Goal: Task Accomplishment & Management: Manage account settings

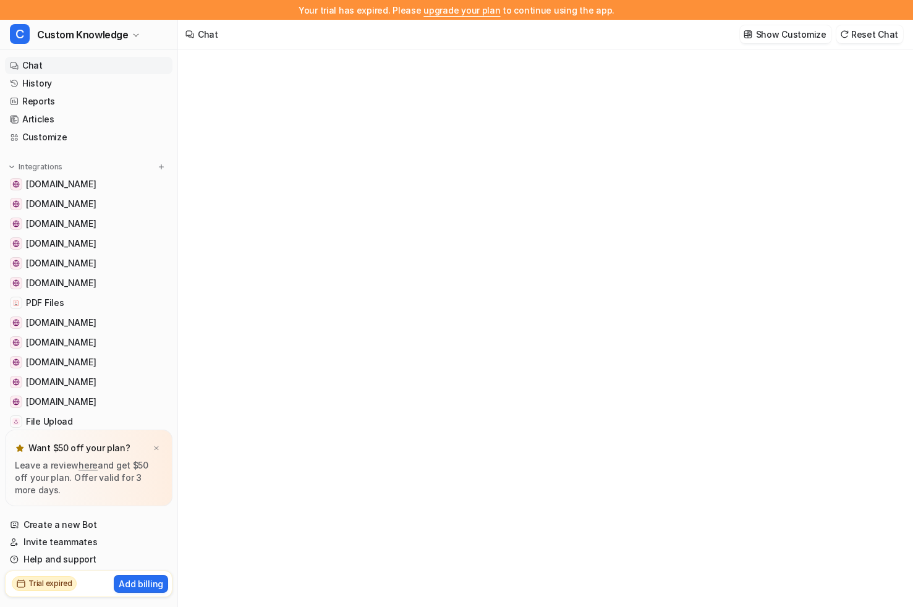
type textarea "**********"
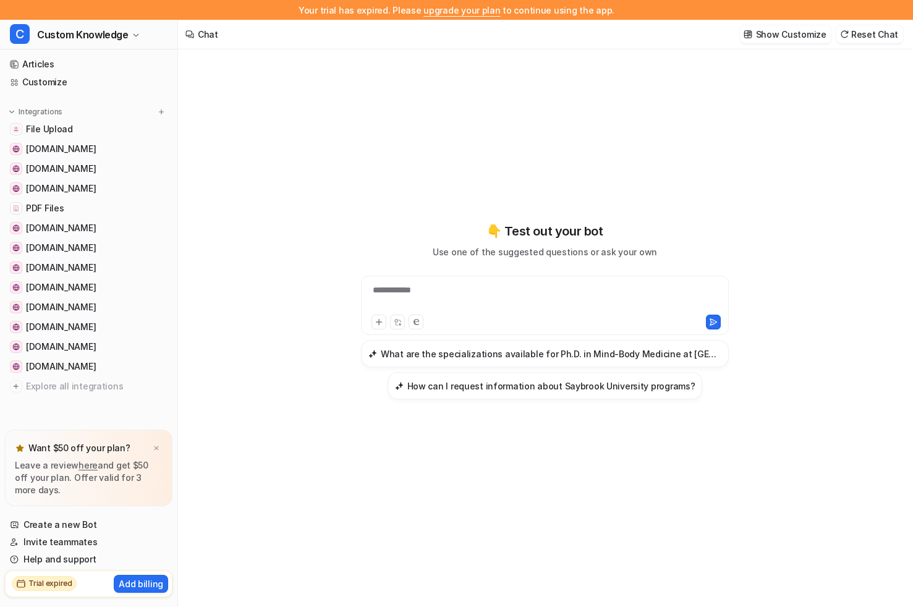
scroll to position [20, 0]
click at [158, 446] on img at bounding box center [156, 448] width 7 height 8
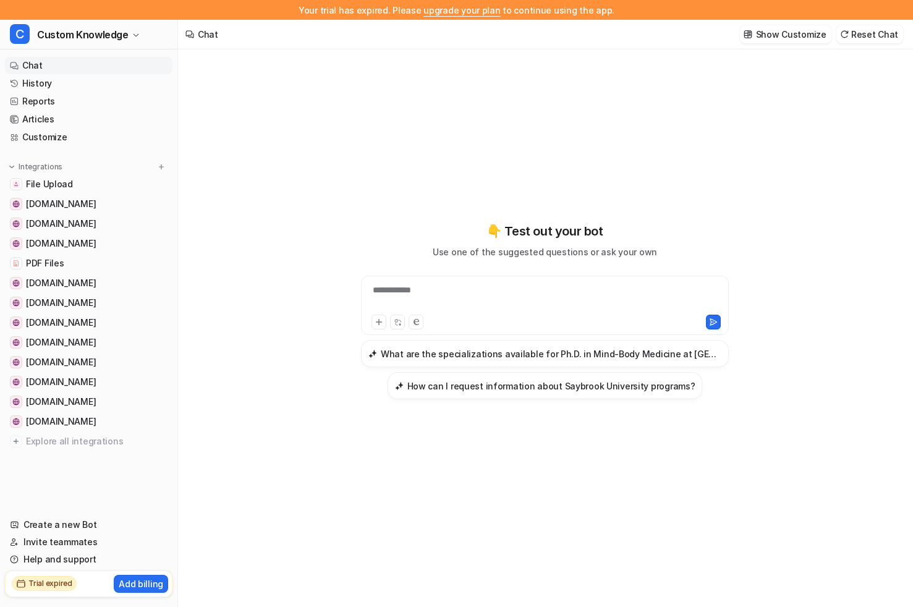
click at [68, 584] on h2 "Trial expired" at bounding box center [50, 583] width 44 height 11
click at [80, 37] on span "Custom Knowledge" at bounding box center [82, 34] width 91 height 17
click at [63, 109] on link "Settings" at bounding box center [99, 113] width 171 height 20
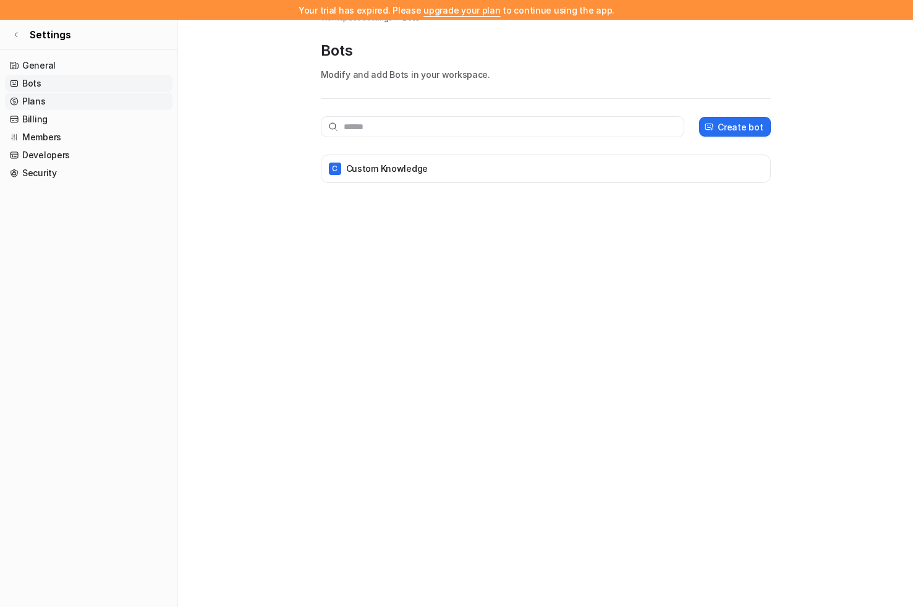
click at [80, 105] on link "Plans" at bounding box center [88, 101] width 167 height 17
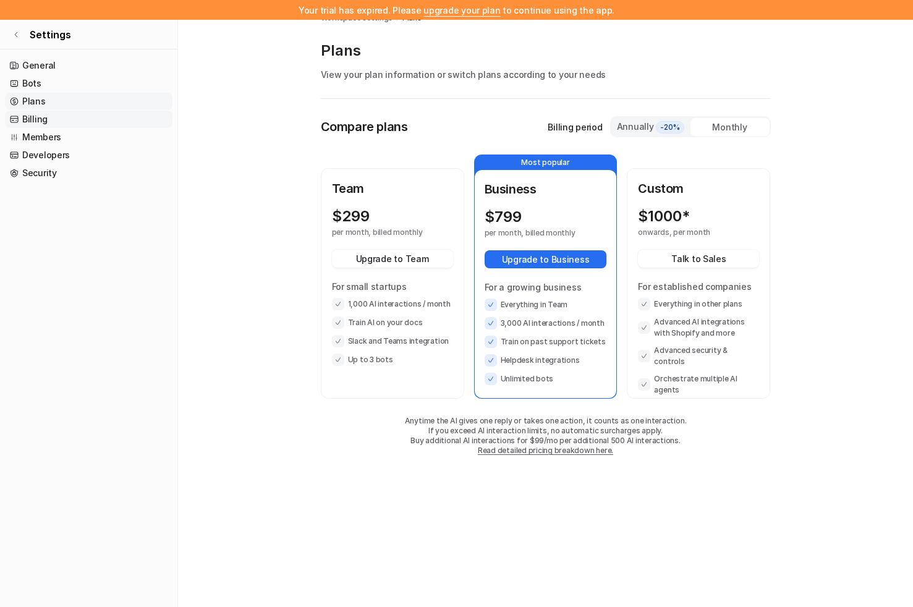
click at [76, 116] on link "Billing" at bounding box center [88, 119] width 167 height 17
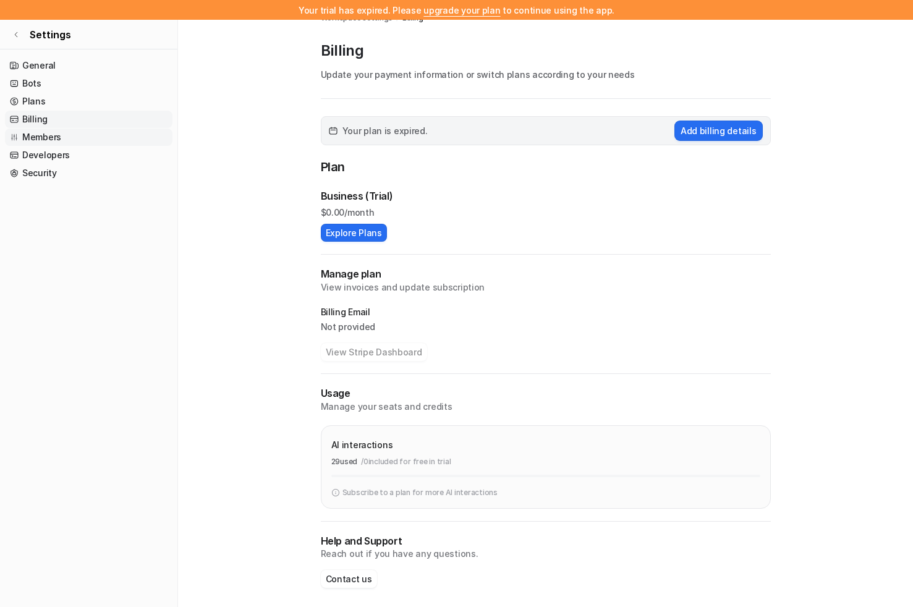
click at [70, 143] on link "Members" at bounding box center [88, 137] width 167 height 17
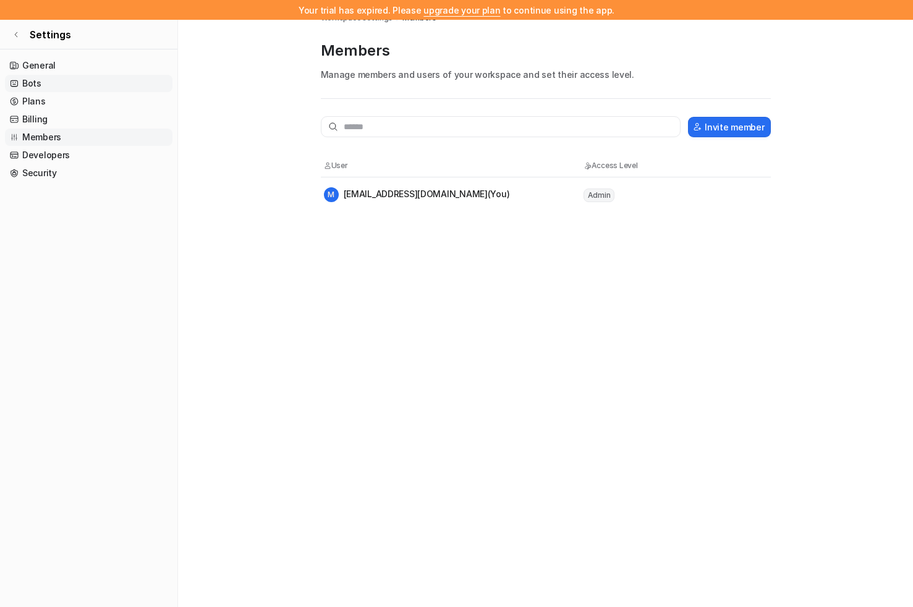
click at [70, 82] on link "Bots" at bounding box center [88, 83] width 167 height 17
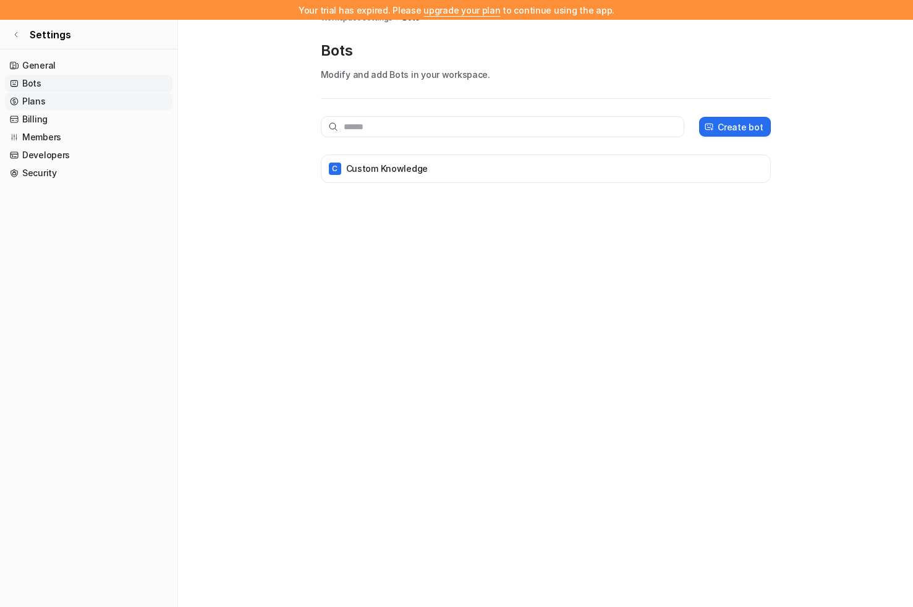
click at [61, 101] on link "Plans" at bounding box center [88, 101] width 167 height 17
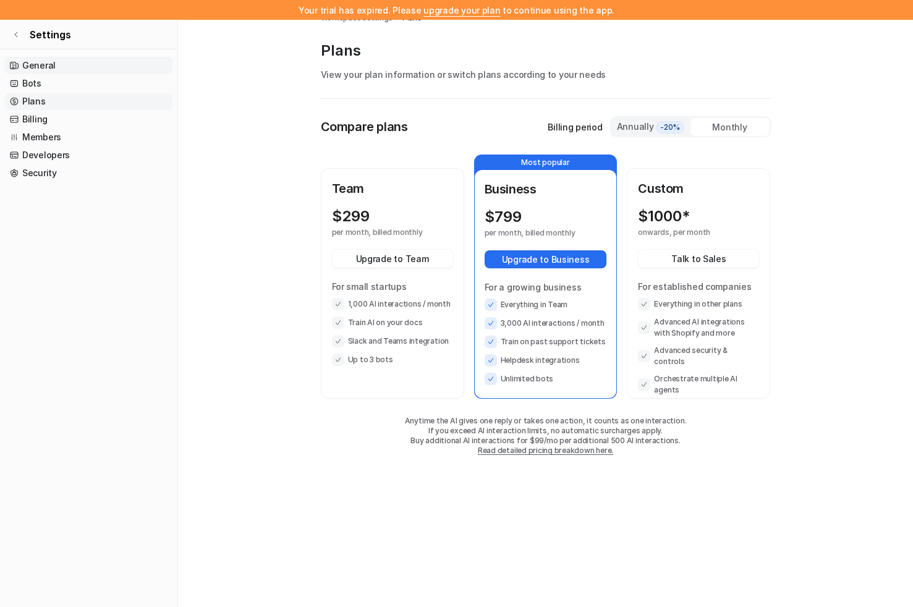
click at [69, 64] on link "General" at bounding box center [88, 65] width 167 height 17
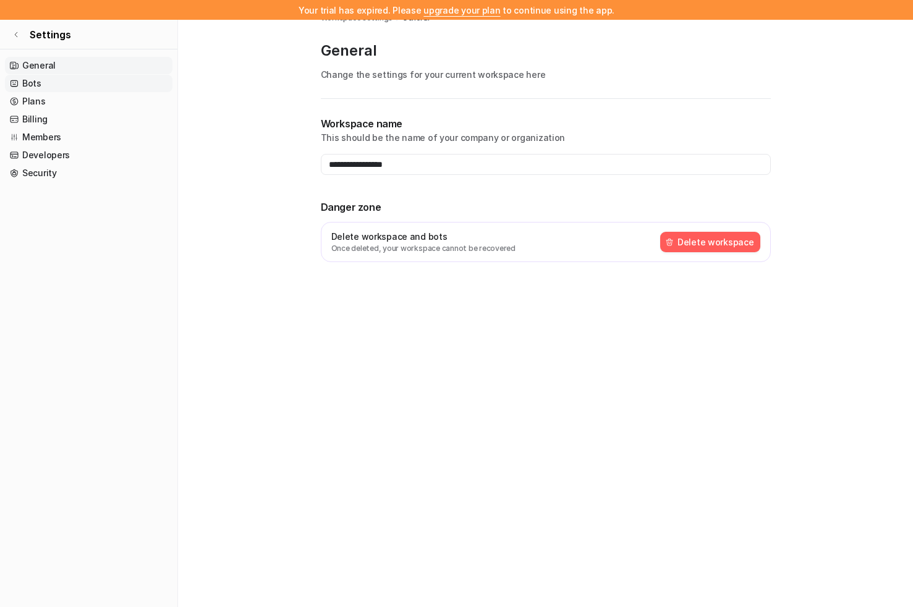
click at [62, 79] on link "Bots" at bounding box center [88, 83] width 167 height 17
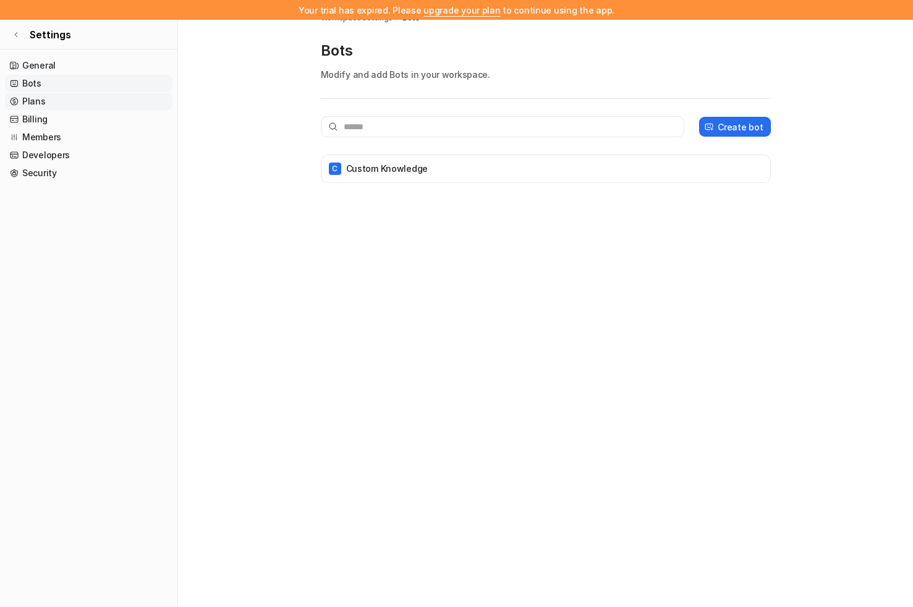
click at [59, 95] on link "Plans" at bounding box center [88, 101] width 167 height 17
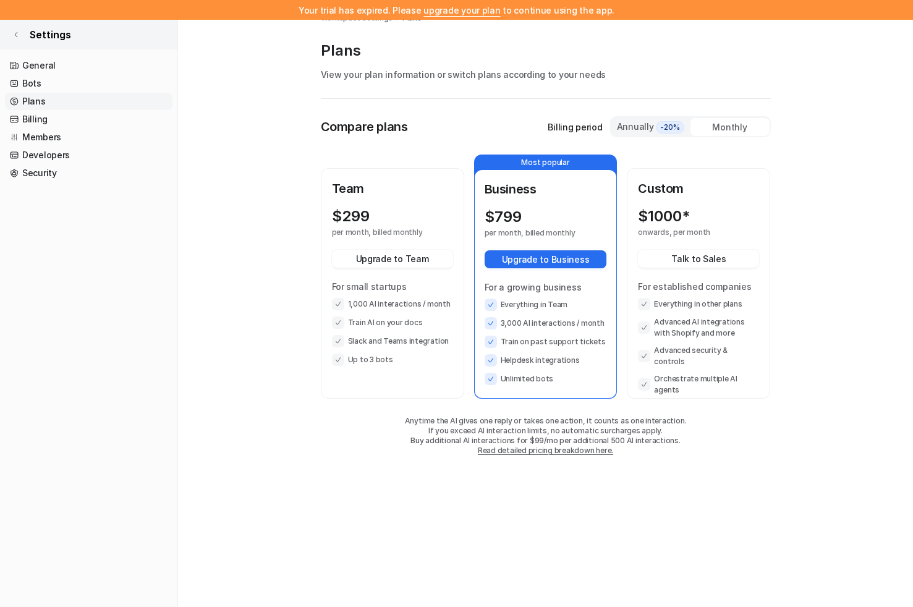
click at [17, 36] on icon at bounding box center [16, 34] width 2 height 5
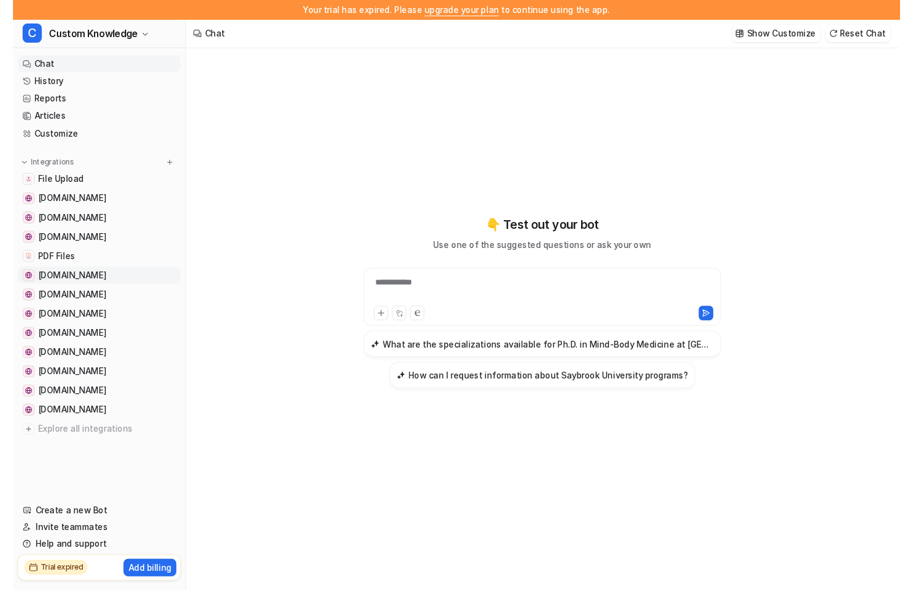
scroll to position [20, 0]
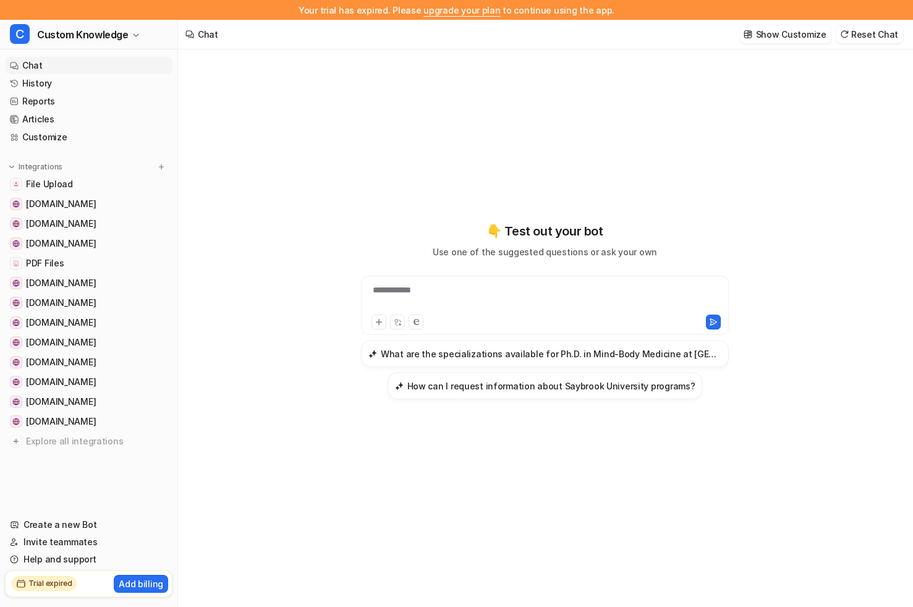
click at [454, 11] on link "upgrade your plan" at bounding box center [461, 10] width 77 height 11
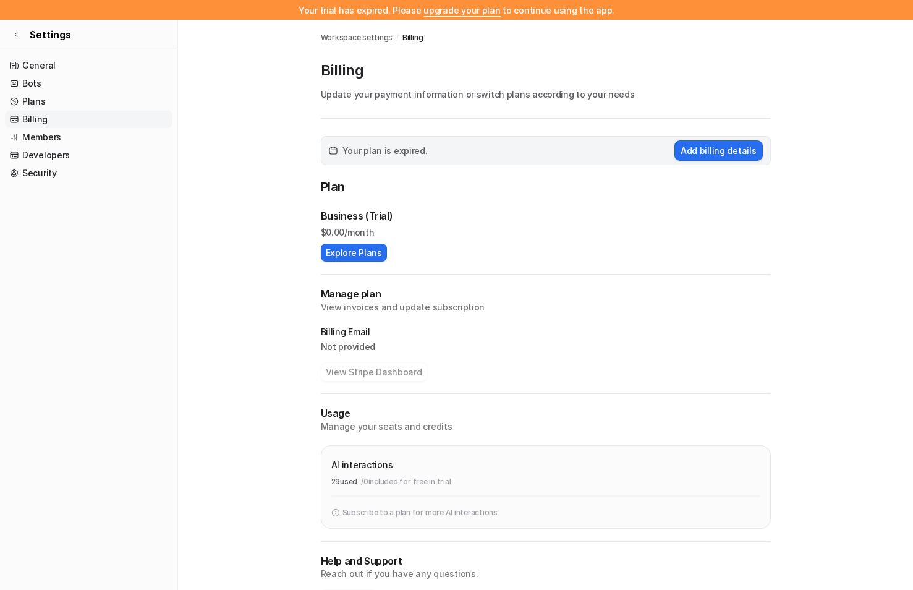
click at [423, 156] on div "Your plan is expired. Add billing details" at bounding box center [546, 150] width 450 height 29
click at [712, 151] on button "Add billing details" at bounding box center [718, 150] width 88 height 20
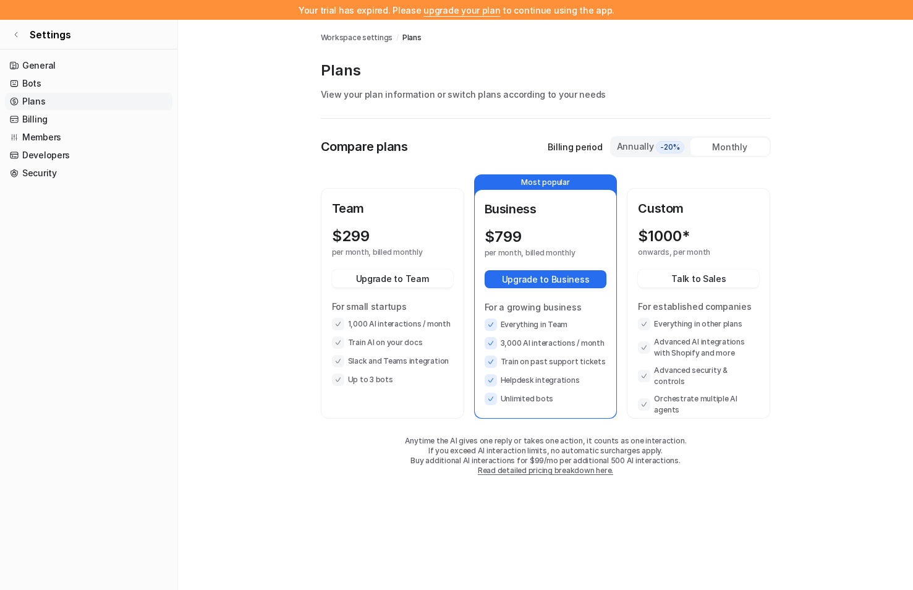
click at [368, 41] on span "Workspace settings" at bounding box center [357, 37] width 72 height 11
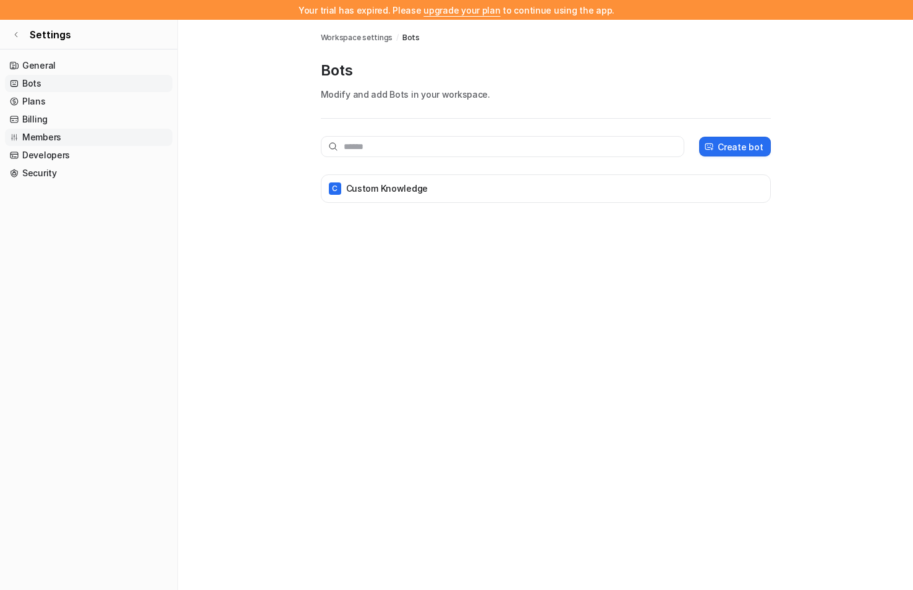
click at [62, 133] on link "Members" at bounding box center [88, 137] width 167 height 17
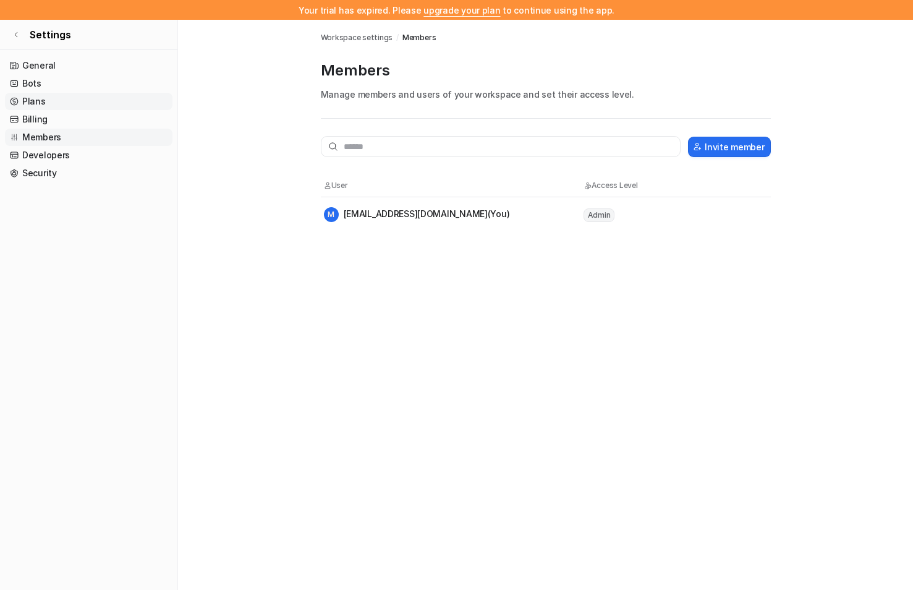
click at [39, 100] on link "Plans" at bounding box center [88, 101] width 167 height 17
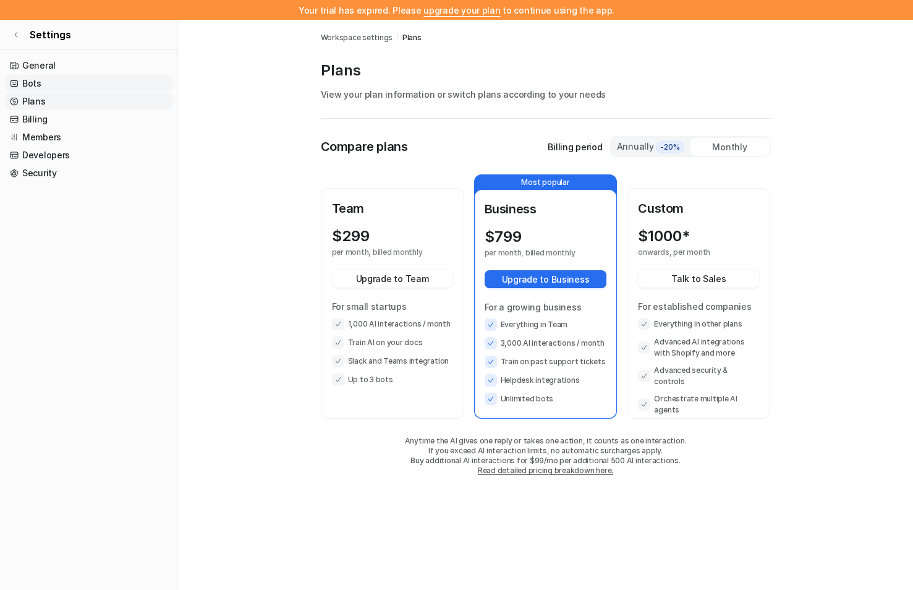
click at [40, 87] on link "Bots" at bounding box center [88, 83] width 167 height 17
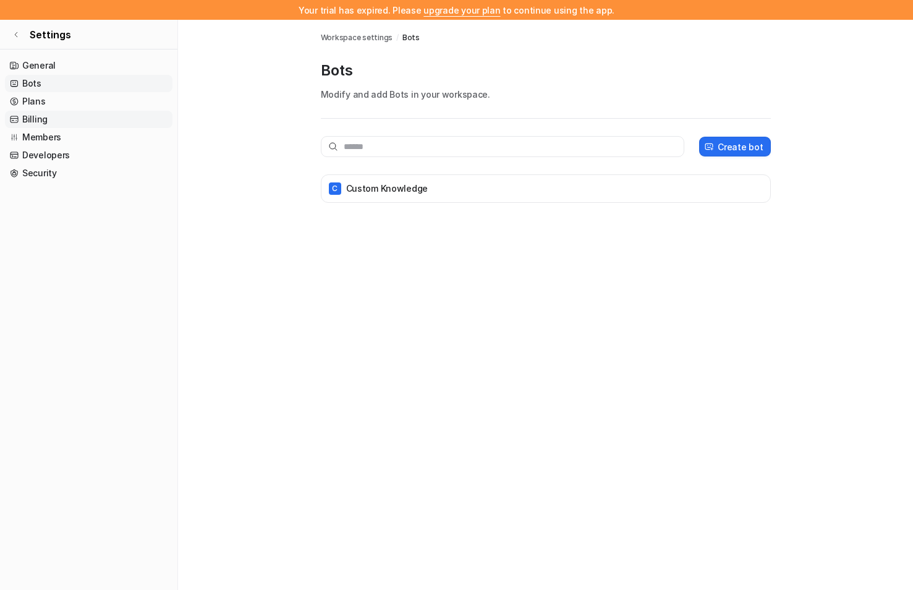
click at [38, 120] on link "Billing" at bounding box center [88, 119] width 167 height 17
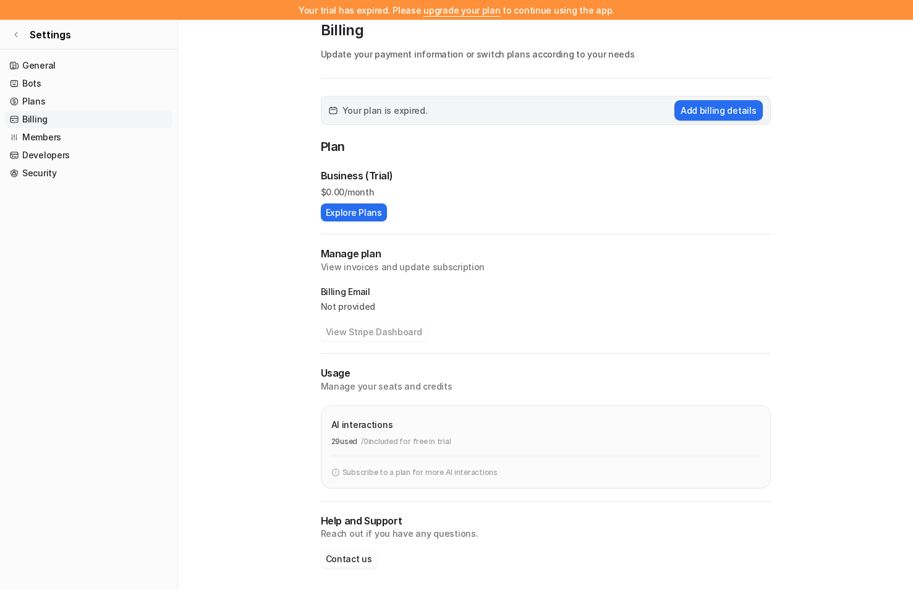
scroll to position [38, 0]
click at [28, 155] on link "Developers" at bounding box center [88, 154] width 167 height 17
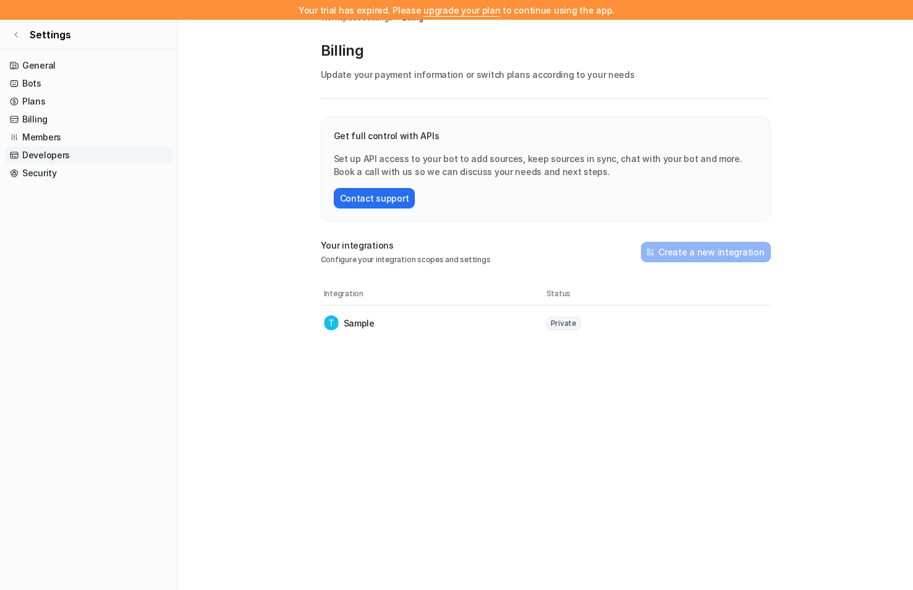
scroll to position [20, 0]
click at [43, 171] on link "Security" at bounding box center [88, 172] width 167 height 17
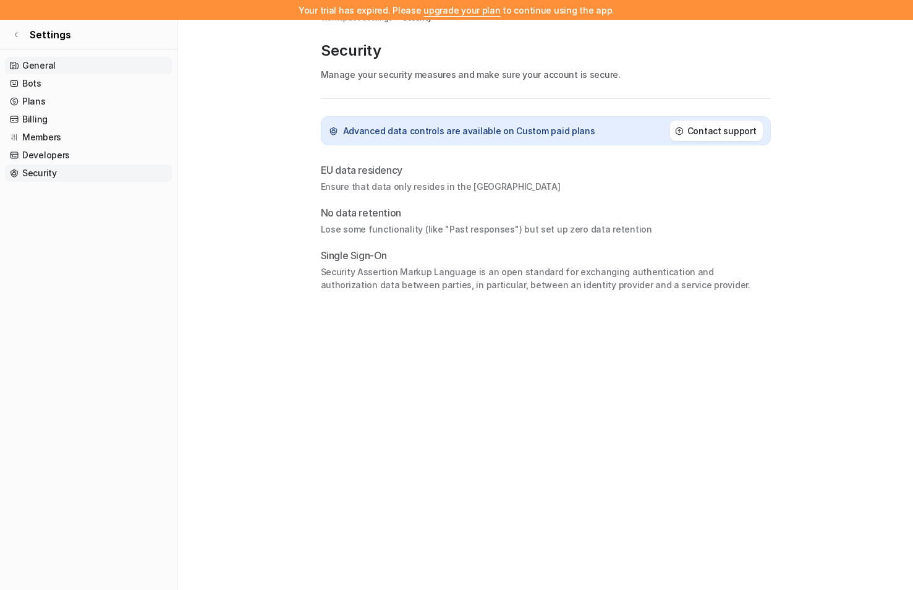
click at [45, 67] on link "General" at bounding box center [88, 65] width 167 height 17
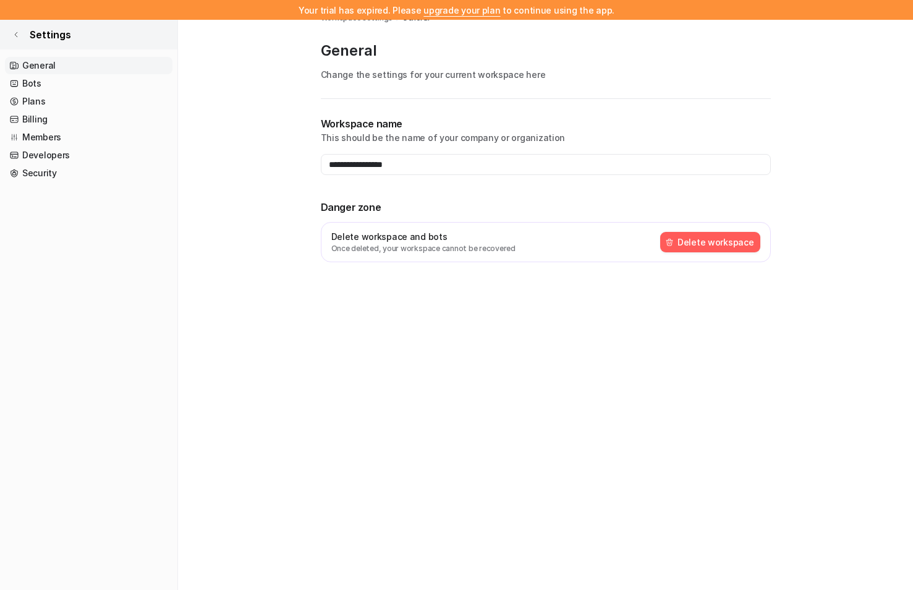
click at [20, 33] on link "Settings" at bounding box center [88, 35] width 177 height 30
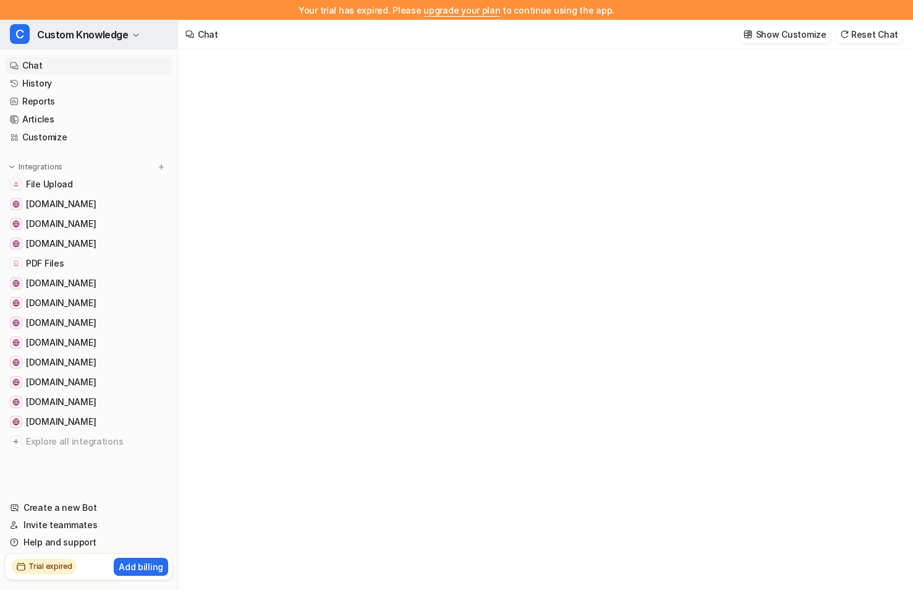
type textarea "**********"
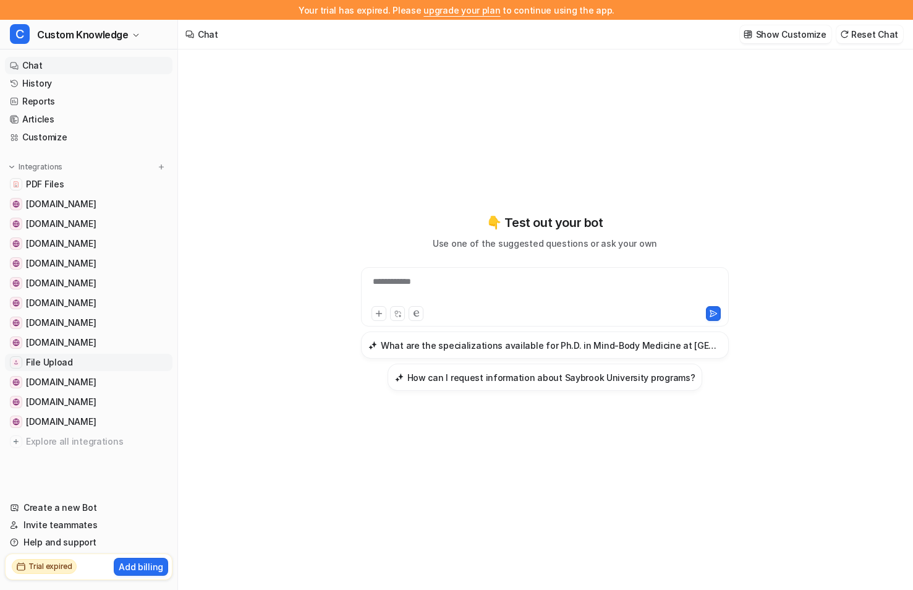
scroll to position [20, 0]
click at [59, 539] on link "Help and support" at bounding box center [88, 541] width 167 height 17
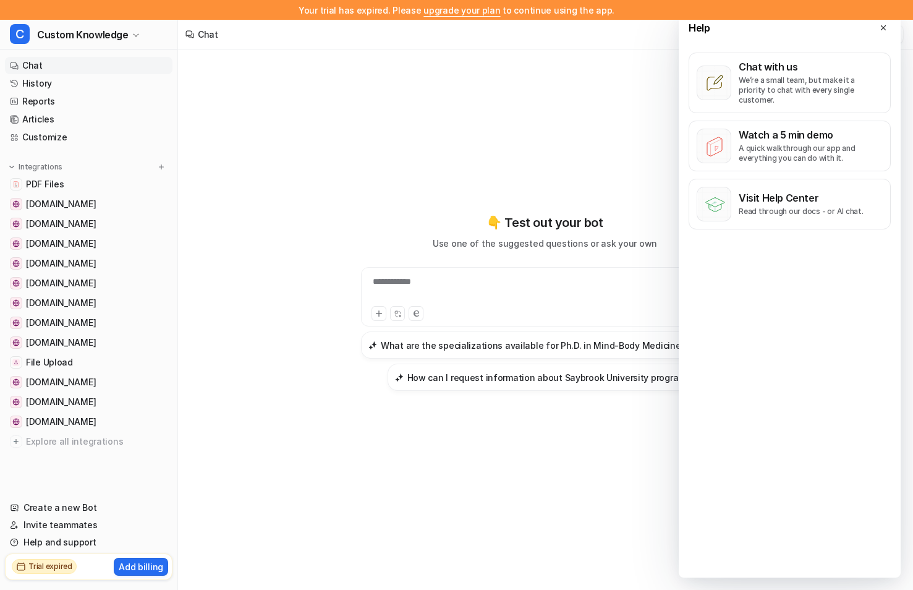
click at [396, 124] on div "**********" at bounding box center [545, 302] width 455 height 413
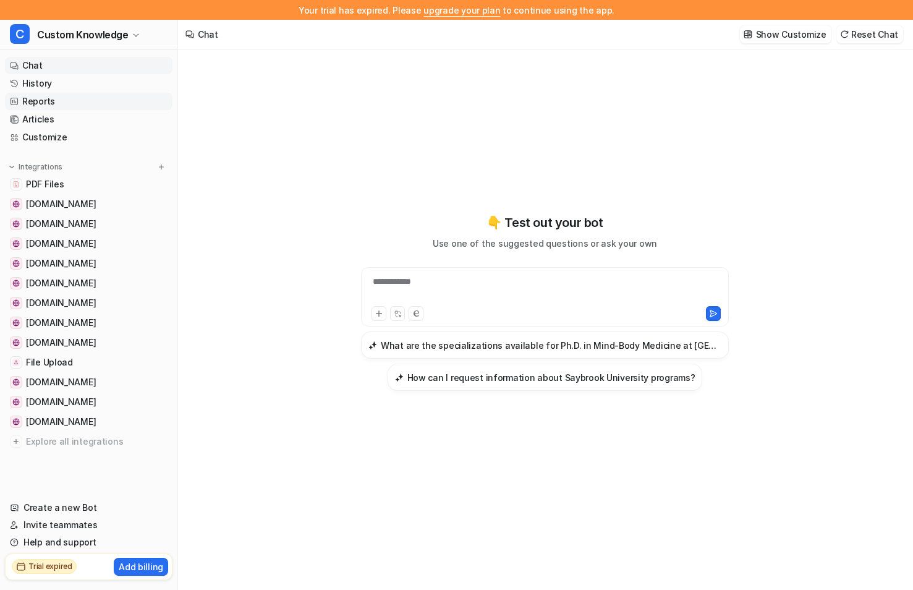
click at [35, 98] on link "Reports" at bounding box center [88, 101] width 167 height 17
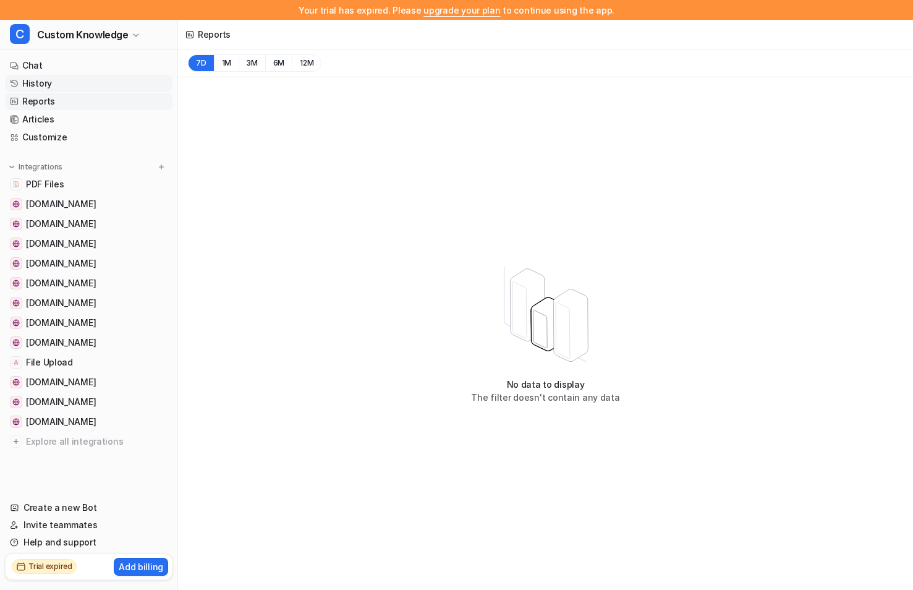
click at [41, 87] on link "History" at bounding box center [88, 83] width 167 height 17
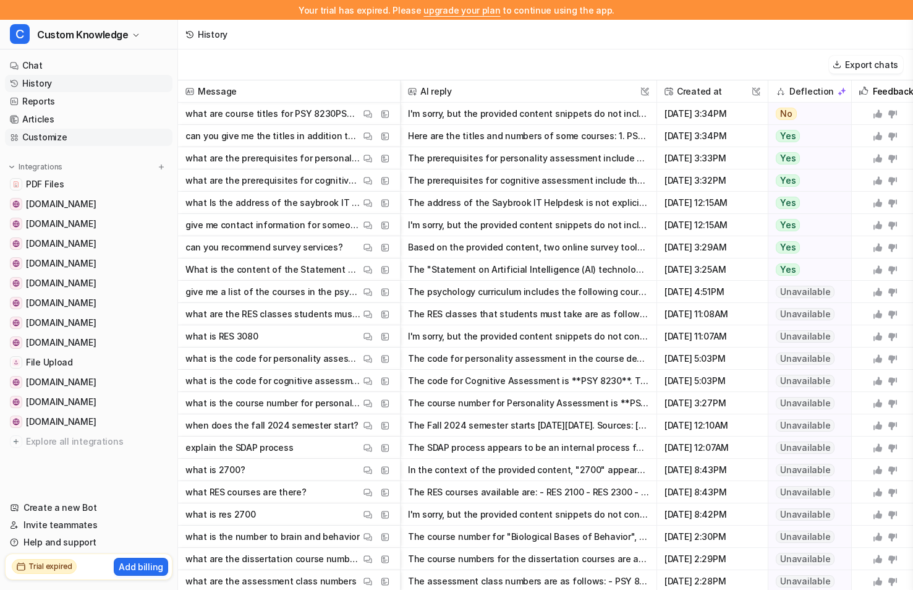
click at [43, 133] on link "Customize" at bounding box center [88, 137] width 167 height 17
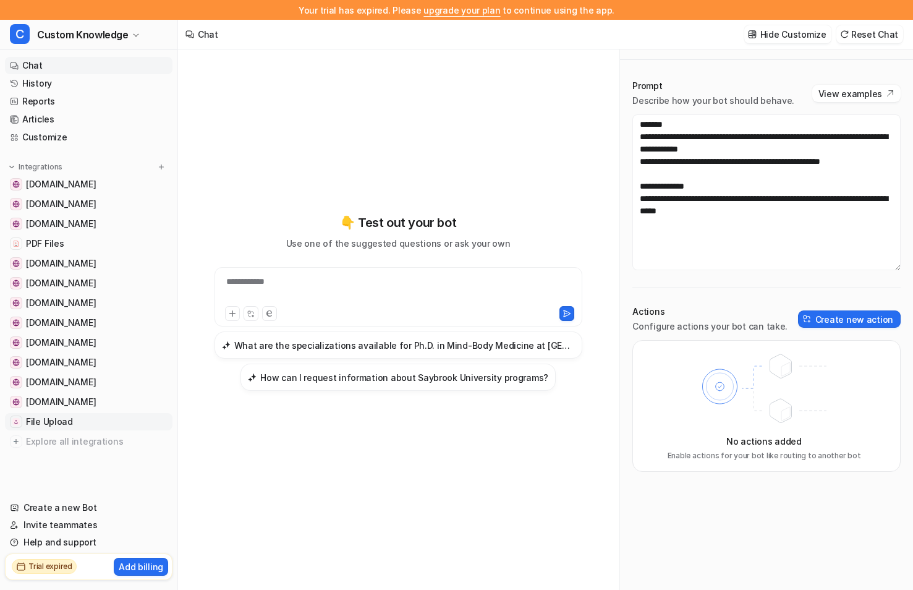
scroll to position [20, 0]
click at [78, 567] on div "Trial expired Add billing" at bounding box center [88, 566] width 167 height 27
click at [59, 565] on h2 "Trial expired" at bounding box center [50, 566] width 44 height 11
